Goal: Navigation & Orientation: Find specific page/section

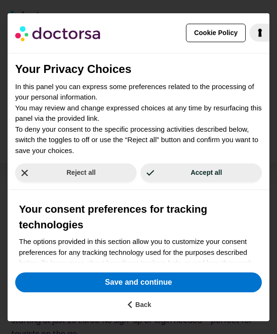
click at [145, 188] on div "Reject all Accept all" at bounding box center [139, 173] width 262 height 34
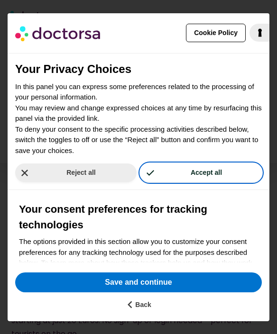
click at [169, 175] on button "Accept all" at bounding box center [200, 173] width 121 height 18
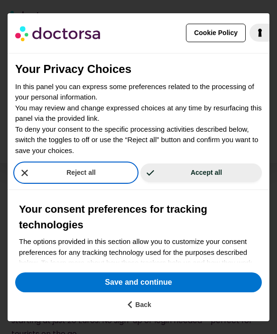
click at [111, 182] on button "Reject all" at bounding box center [75, 173] width 121 height 18
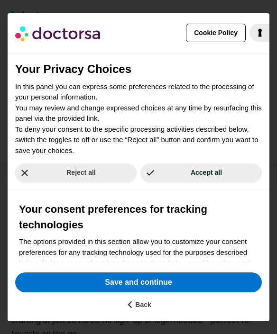
click at [165, 125] on p "In this panel you can express some preferences related to the processing of you…" at bounding box center [138, 119] width 246 height 75
click at [162, 200] on div "Your consent preferences for tracking technologies The options provided in this…" at bounding box center [139, 317] width 262 height 254
click at [167, 61] on h2 "Your Privacy Choices" at bounding box center [138, 69] width 246 height 17
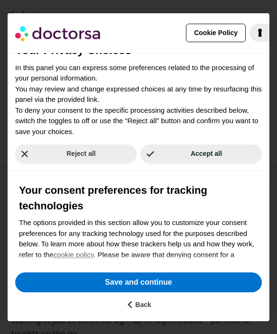
click at [127, 101] on p "In this panel you can express some preferences related to the processing of you…" at bounding box center [138, 100] width 246 height 75
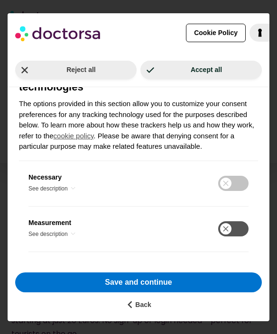
scroll to position [181, 0]
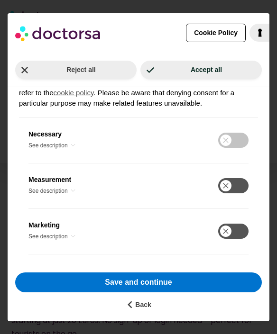
click at [111, 109] on div "Your consent preferences for tracking technologies The options provided in this…" at bounding box center [138, 69] width 239 height 98
click at [101, 107] on p "The options provided in this section allow you to customize your consent prefer…" at bounding box center [138, 82] width 239 height 54
click at [109, 117] on div "Your consent preferences for tracking technologies The options provided in this…" at bounding box center [138, 69] width 239 height 98
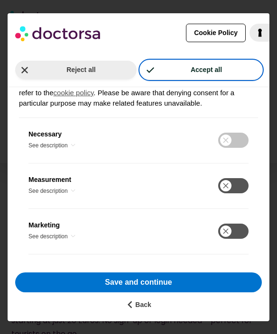
click at [175, 78] on button "Accept all" at bounding box center [200, 70] width 121 height 18
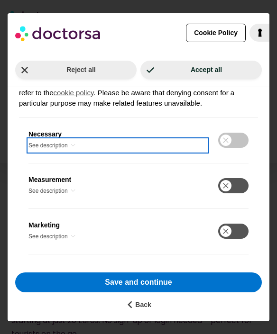
click at [171, 139] on button "See description" at bounding box center [117, 145] width 178 height 12
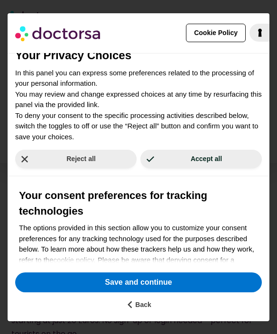
scroll to position [0, 0]
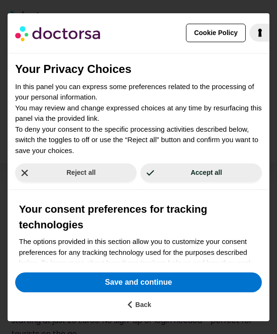
click at [144, 201] on div "Your consent preferences for tracking technologies The options provided in this…" at bounding box center [139, 329] width 262 height 279
click at [154, 101] on p "In this panel you can express some preferences related to the processing of you…" at bounding box center [138, 119] width 246 height 75
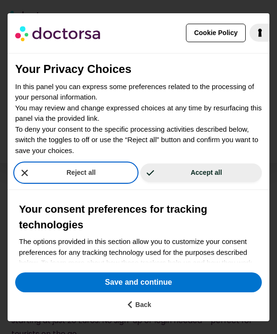
click at [100, 169] on button "Reject all" at bounding box center [75, 173] width 121 height 18
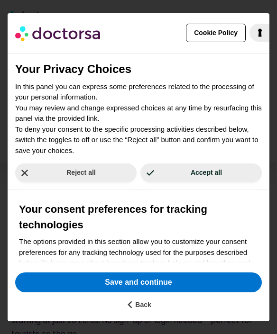
click at [109, 66] on h2 "Your Privacy Choices" at bounding box center [138, 69] width 246 height 17
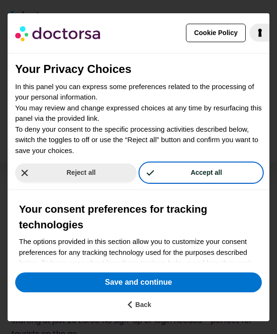
click at [168, 165] on button "Accept all" at bounding box center [200, 173] width 121 height 18
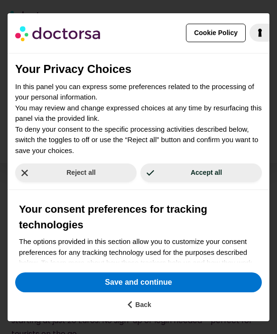
click at [173, 78] on div "Your Privacy Choices In this panel you can express some preferences related to …" at bounding box center [139, 104] width 262 height 103
click at [148, 150] on p "In this panel you can express some preferences related to the processing of you…" at bounding box center [138, 119] width 246 height 75
click at [128, 80] on div "Your Privacy Choices In this panel you can express some preferences related to …" at bounding box center [139, 104] width 262 height 103
click at [128, 117] on p "In this panel you can express some preferences related to the processing of you…" at bounding box center [138, 119] width 246 height 75
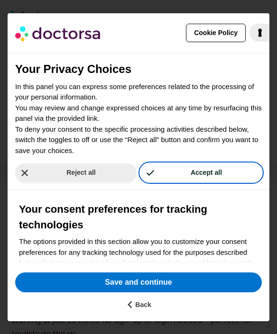
click at [153, 169] on button "Accept all" at bounding box center [200, 173] width 121 height 18
